Goal: Navigation & Orientation: Find specific page/section

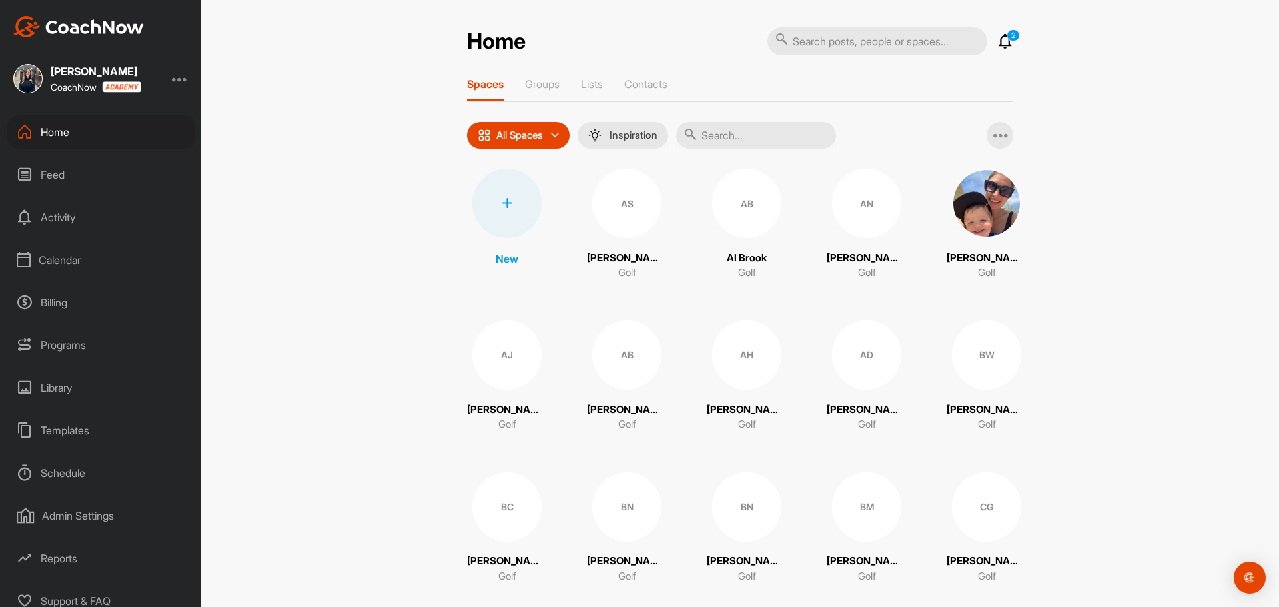
click at [51, 262] on div "Calendar" at bounding box center [101, 259] width 188 height 33
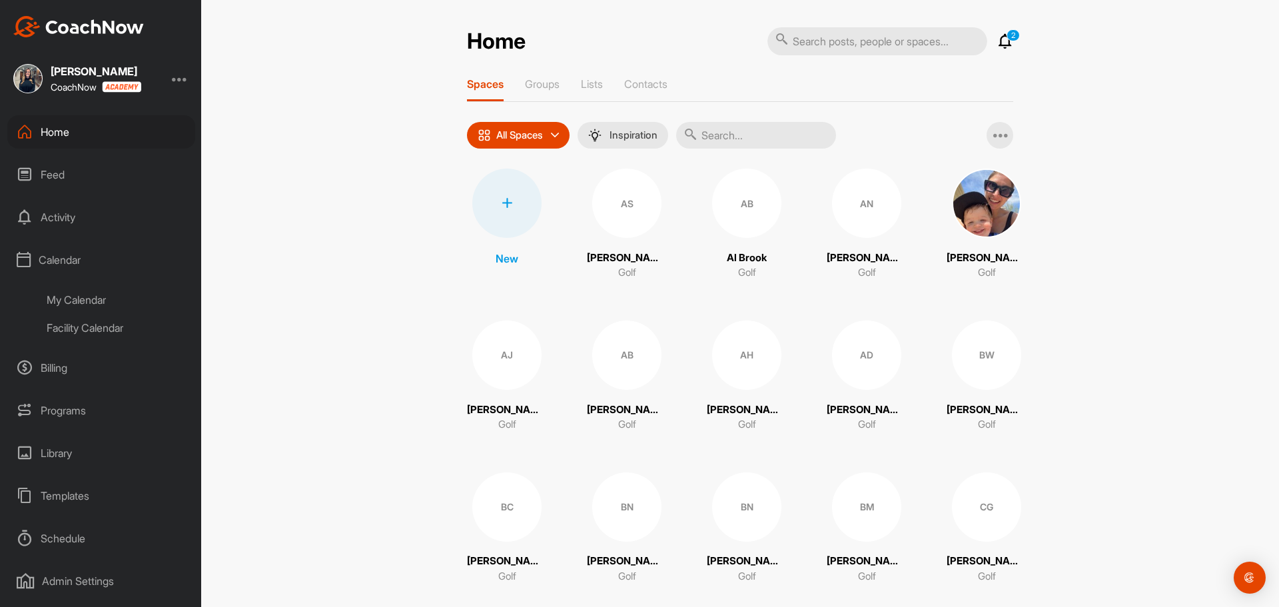
click at [40, 297] on div "My Calendar" at bounding box center [116, 300] width 158 height 28
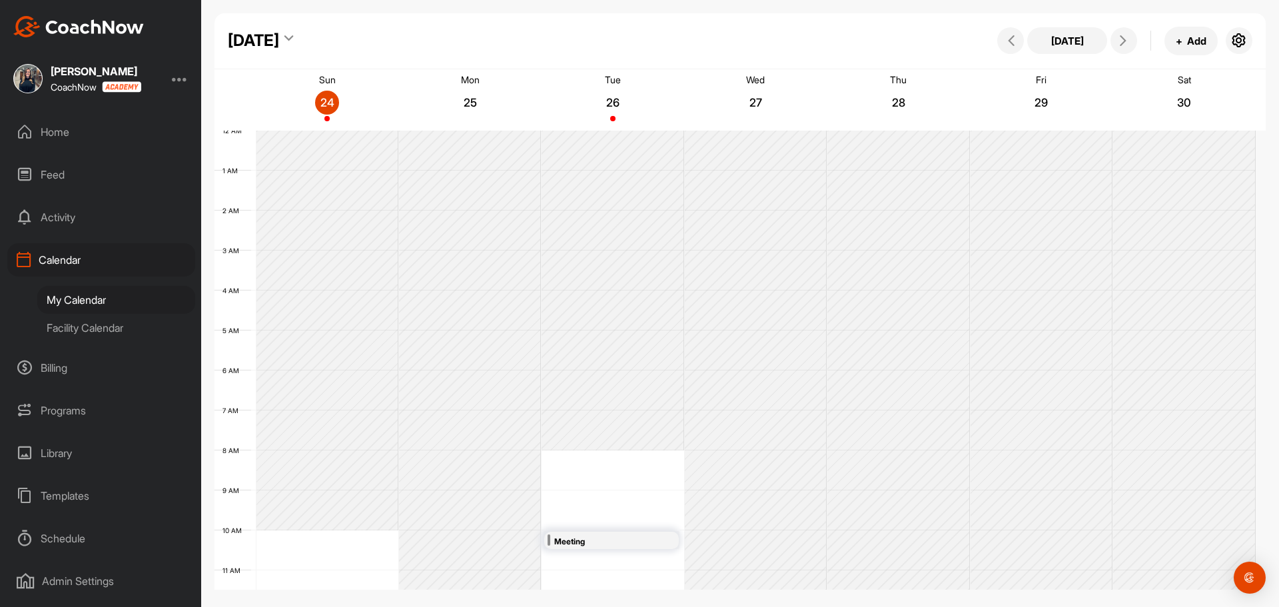
click at [86, 135] on div "Home" at bounding box center [101, 131] width 188 height 33
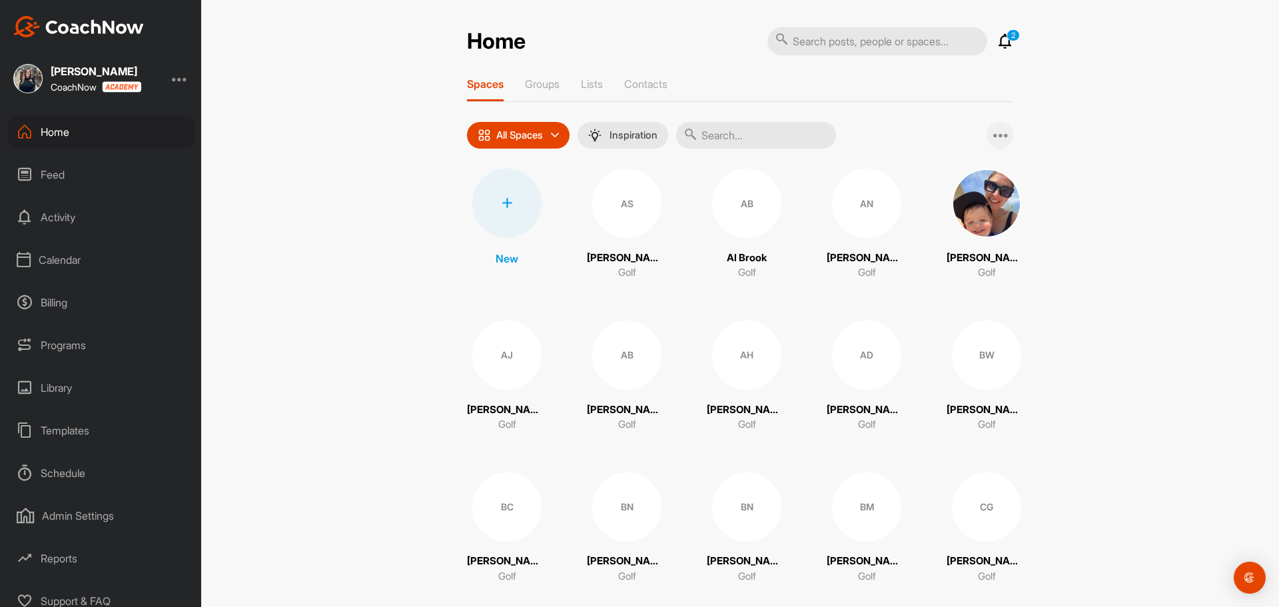
click at [1000, 131] on icon at bounding box center [1001, 135] width 16 height 16
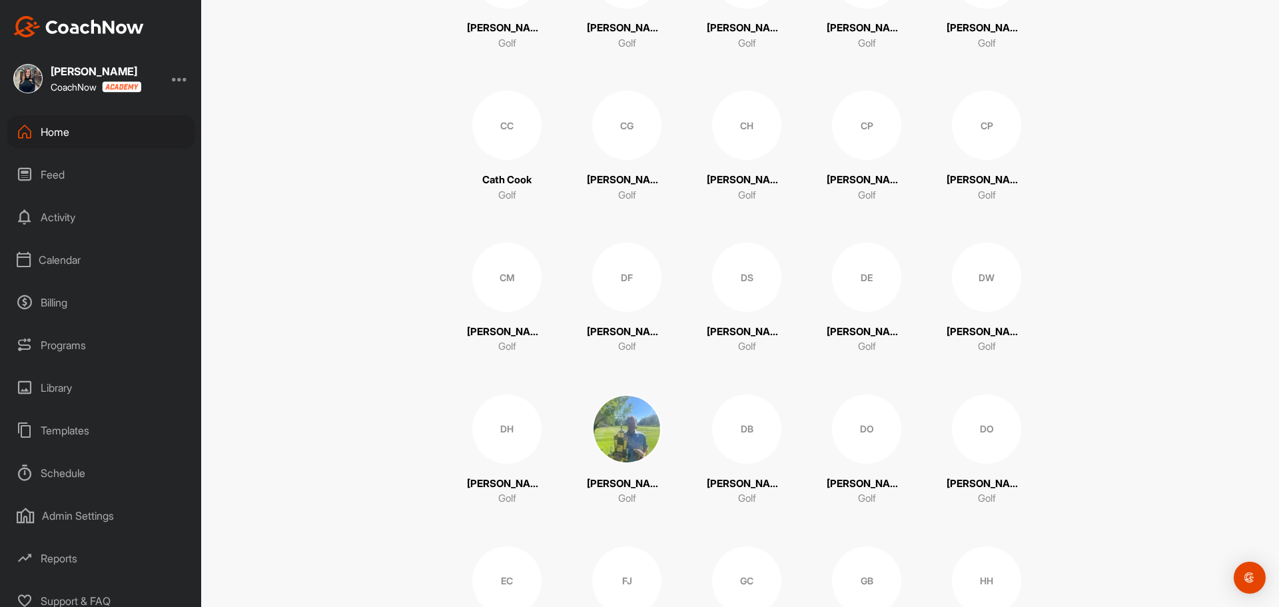
scroll to position [599, 0]
